Goal: Task Accomplishment & Management: Manage account settings

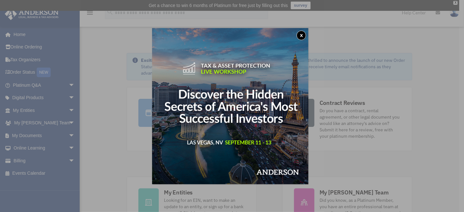
drag, startPoint x: 304, startPoint y: 34, endPoint x: 301, endPoint y: 40, distance: 6.9
click at [304, 34] on button "x" at bounding box center [302, 36] width 10 height 10
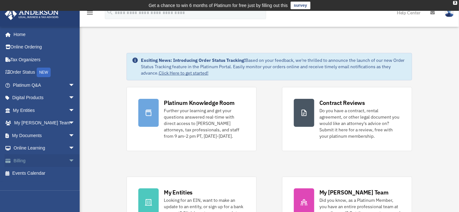
click at [28, 159] on link "Billing arrow_drop_down" at bounding box center [44, 160] width 80 height 13
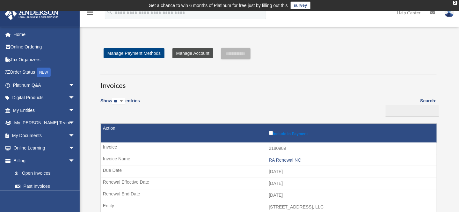
click at [197, 52] on link "Manage Account" at bounding box center [193, 53] width 41 height 10
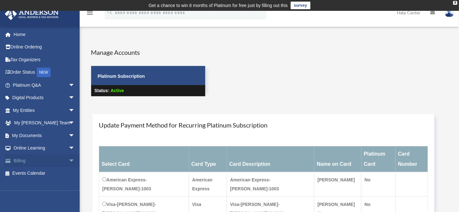
click at [69, 163] on span "arrow_drop_down" at bounding box center [75, 160] width 13 height 13
click at [41, 186] on link "Past Invoices" at bounding box center [47, 186] width 76 height 13
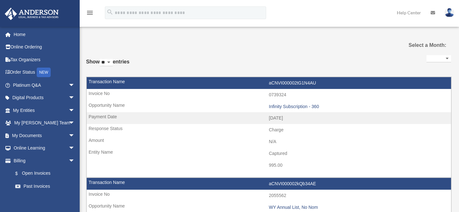
select select
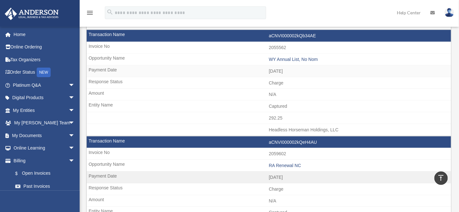
scroll to position [160, 0]
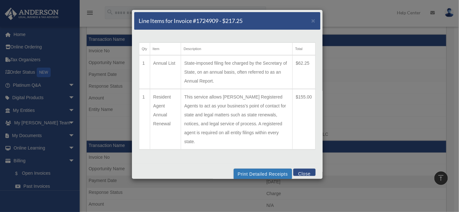
click at [305, 169] on button "Close" at bounding box center [305, 172] width 22 height 7
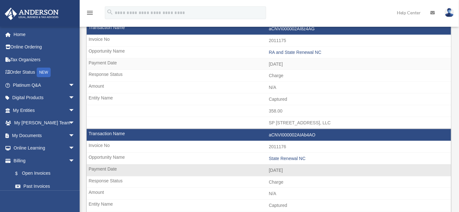
scroll to position [191, 0]
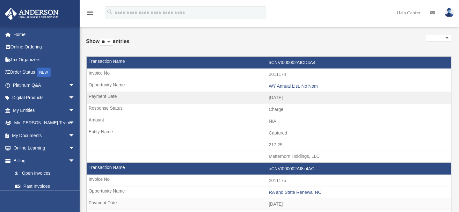
scroll to position [32, 0]
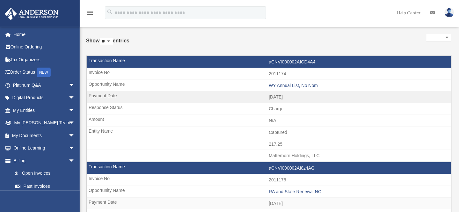
drag, startPoint x: 89, startPoint y: 63, endPoint x: 372, endPoint y: 158, distance: 298.2
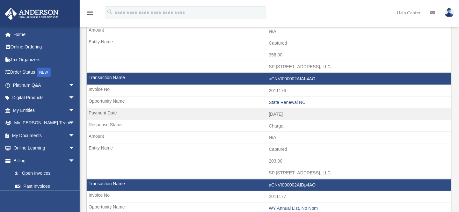
scroll to position [299, 0]
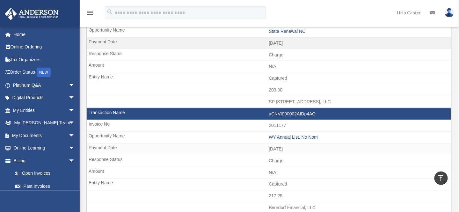
drag, startPoint x: 91, startPoint y: 111, endPoint x: 418, endPoint y: 64, distance: 330.1
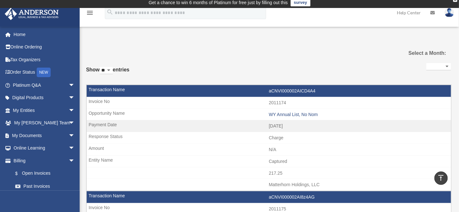
scroll to position [0, 0]
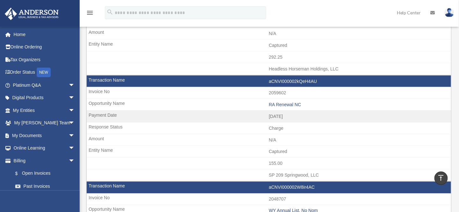
scroll to position [223, 0]
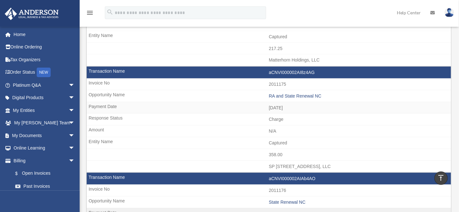
scroll to position [160, 0]
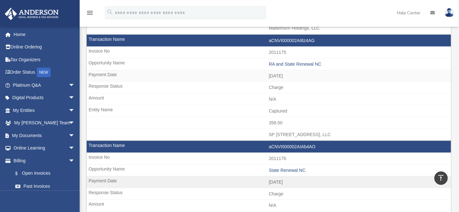
drag, startPoint x: 91, startPoint y: 100, endPoint x: 460, endPoint y: 164, distance: 374.5
drag, startPoint x: 460, startPoint y: 164, endPoint x: 421, endPoint y: 140, distance: 45.1
copy table "Transaction ID Invoice No Item Payment Date Payment Date Type Method Response S…"
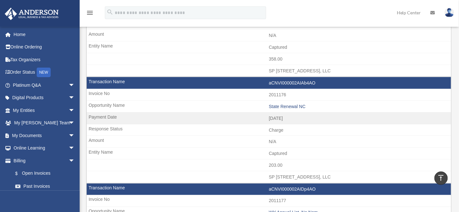
scroll to position [223, 0]
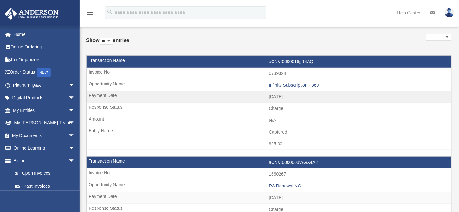
scroll to position [32, 0]
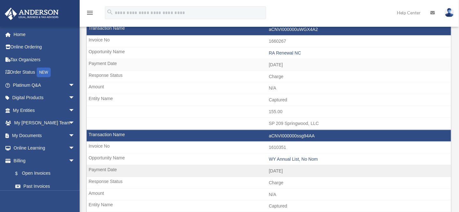
scroll to position [171, 0]
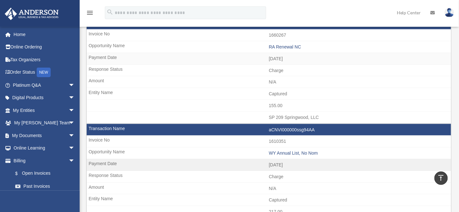
drag, startPoint x: 91, startPoint y: 81, endPoint x: 441, endPoint y: 164, distance: 359.9
copy tbody "aCNVI0000016jjR4AQ 0739324 Infinity Subscription - 360 2024-08-12 2024 - Aug Ch…"
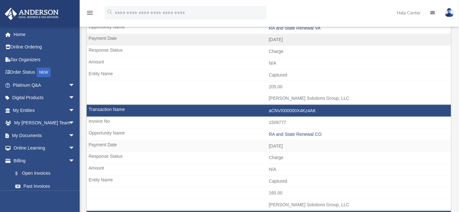
scroll to position [110, 0]
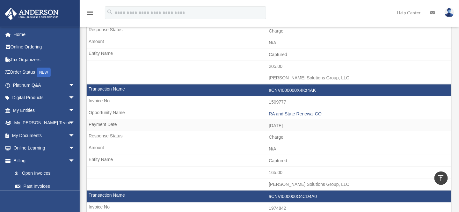
drag, startPoint x: 90, startPoint y: 68, endPoint x: 420, endPoint y: 148, distance: 339.2
copy tbody "aCNVI000000X4OD4A0 1509776 RA and State Renewal VA 2024-04-08 2024 - Apr Charge…"
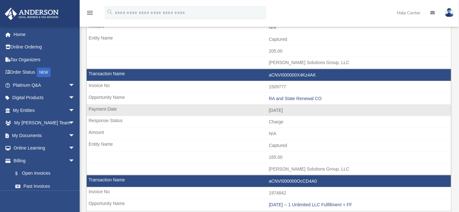
scroll to position [128, 0]
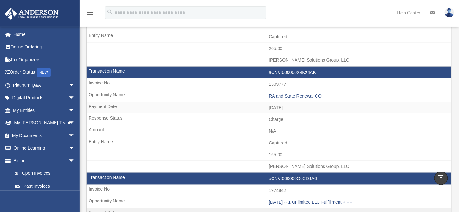
copy tbody "aCNVI000000X4OD4A0 1509776 RA and State Renewal VA 2024-04-08 2024 - Apr Charge…"
drag, startPoint x: 114, startPoint y: 146, endPoint x: 144, endPoint y: 153, distance: 31.6
